Goal: Task Accomplishment & Management: Use online tool/utility

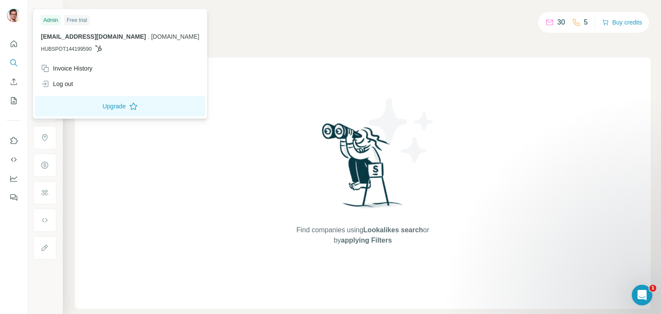
click at [17, 15] on img at bounding box center [14, 16] width 14 height 14
click at [82, 107] on button "Upgrade" at bounding box center [120, 106] width 171 height 21
click at [425, 70] on div "Find companies using Lookalikes search or by applying Filters" at bounding box center [363, 183] width 155 height 251
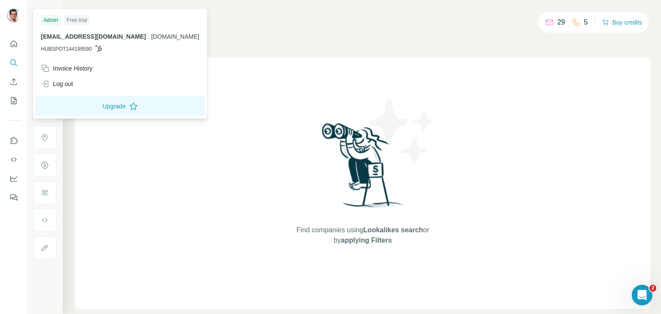
click at [7, 18] on img at bounding box center [14, 16] width 14 height 14
click at [86, 108] on button "Upgrade" at bounding box center [120, 106] width 171 height 21
